Goal: Information Seeking & Learning: Learn about a topic

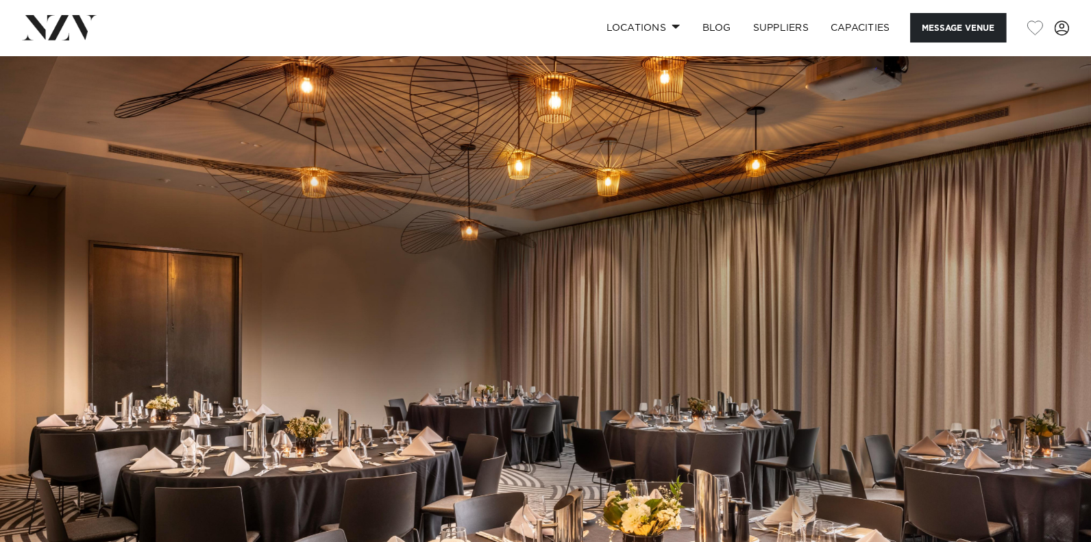
click at [524, 273] on img at bounding box center [545, 311] width 1091 height 511
